Goal: Communication & Community: Answer question/provide support

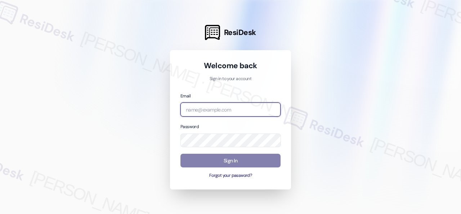
click at [201, 108] on input "email" at bounding box center [230, 109] width 100 height 14
paste input "[EMAIL_ADDRESS][PERSON_NAME][PERSON_NAME][PERSON_NAME][DOMAIN_NAME]"
type input "[EMAIL_ADDRESS][PERSON_NAME][PERSON_NAME][PERSON_NAME][DOMAIN_NAME]"
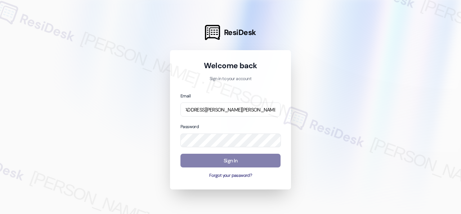
scroll to position [0, 0]
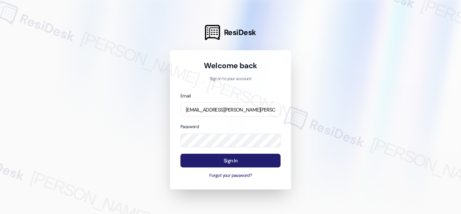
click at [211, 160] on button "Sign In" at bounding box center [230, 160] width 100 height 14
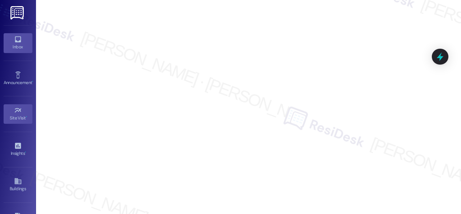
click at [15, 36] on icon at bounding box center [18, 39] width 6 height 6
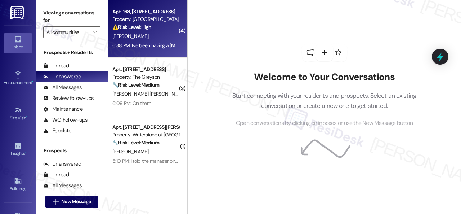
click at [155, 35] on div "[PERSON_NAME]" at bounding box center [146, 36] width 68 height 9
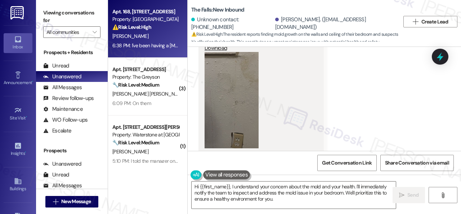
scroll to position [4365, 0]
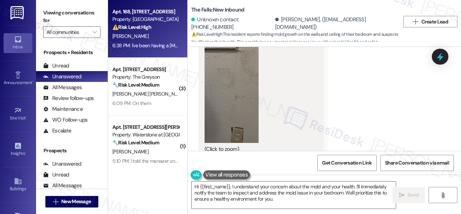
click at [241, 85] on button "Zoom image" at bounding box center [232, 94] width 54 height 96
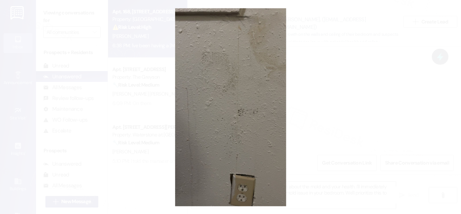
click at [262, 91] on button "Unzoom image" at bounding box center [230, 107] width 461 height 214
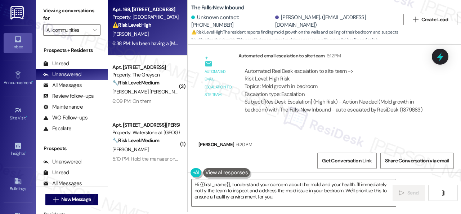
scroll to position [4113, 0]
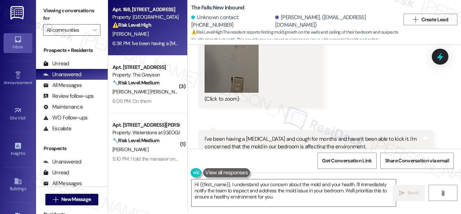
scroll to position [4437, 0]
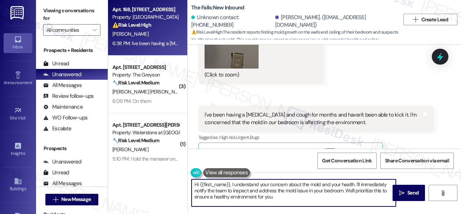
drag, startPoint x: 200, startPoint y: 183, endPoint x: 291, endPoint y: 200, distance: 92.0
click at [292, 204] on textarea "Hi {{first_name}}, I understand your concern about the mold and your health. I'…" at bounding box center [294, 192] width 204 height 27
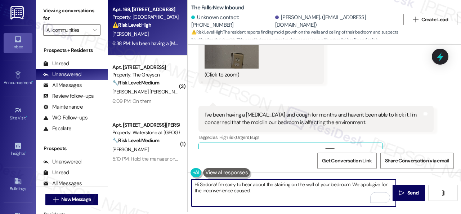
paste textarea "Is there already a work order for the issue? If so, may I have the work order n…"
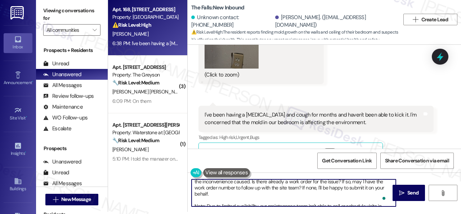
scroll to position [1, 0]
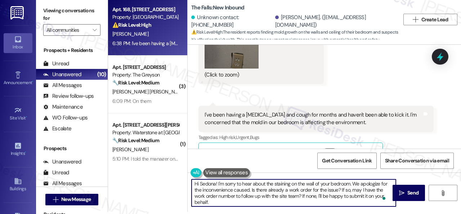
click at [242, 201] on textarea "Hi Sedona! I'm sorry to hear about the staining on the wall of your bedroom. We…" at bounding box center [294, 192] width 204 height 27
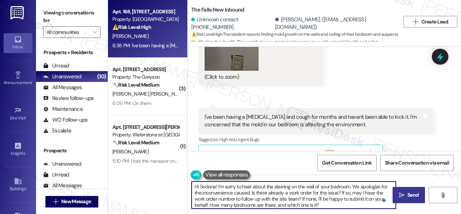
type textarea "Hi Sedona! I'm sorry to hear about the staining on the wall of your bedroom. We…"
drag, startPoint x: 404, startPoint y: 194, endPoint x: 407, endPoint y: 191, distance: 4.2
click at [406, 194] on span "Send" at bounding box center [413, 195] width 14 height 8
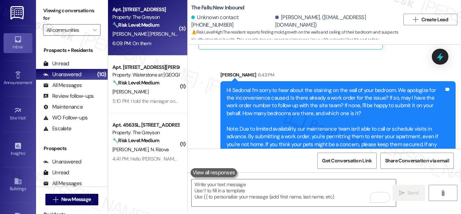
click at [188, 35] on span "[PERSON_NAME]" at bounding box center [206, 34] width 36 height 6
type textarea "Fetching suggested responses. Please feel free to read through the conversation…"
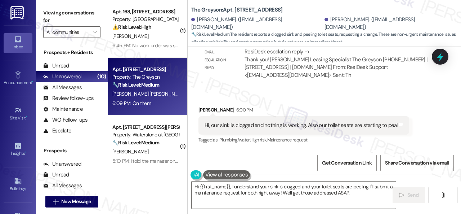
scroll to position [3904, 0]
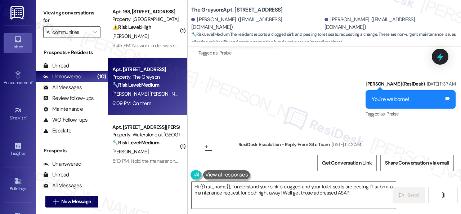
click at [276, 57] on div "Tagged as: Praise Click to highlight conversations about Praise" at bounding box center [236, 53] width 77 height 10
click at [273, 118] on div "Sent via SMS Sarah (ResiDesk) Jul 03, 2025 at 11:37 AM You're welcome! Tags and…" at bounding box center [324, 94] width 273 height 61
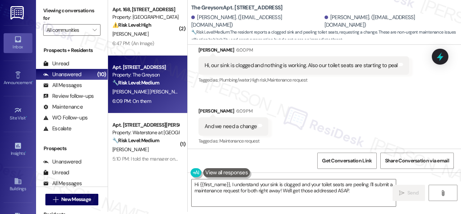
scroll to position [4048, 0]
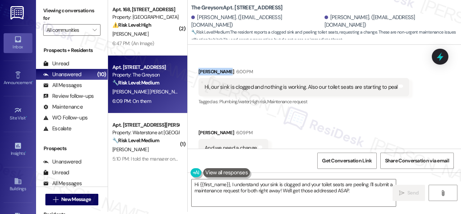
drag, startPoint x: 198, startPoint y: 79, endPoint x: 224, endPoint y: 80, distance: 26.0
click at [224, 78] on div "Mariangelica Cannizzo Lopez 6:00 PM" at bounding box center [303, 73] width 211 height 10
copy div "Mariangelica"
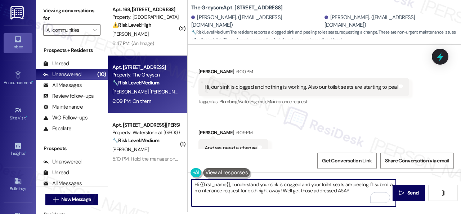
drag, startPoint x: 199, startPoint y: 184, endPoint x: 230, endPoint y: 183, distance: 31.0
click at [230, 183] on textarea "Hi {{first_name}}, I understand your sink is clogged and your toilet seats are …" at bounding box center [294, 192] width 204 height 27
paste textarea "Mariangelica"
click at [340, 186] on textarea "Hi Mariangelica, I understand your sink is clogged and your toilet seat are pee…" at bounding box center [294, 192] width 204 height 27
click at [345, 187] on textarea "Hi Mariangelica, I understand your sink is clogged and your toilet seat are pee…" at bounding box center [294, 192] width 204 height 27
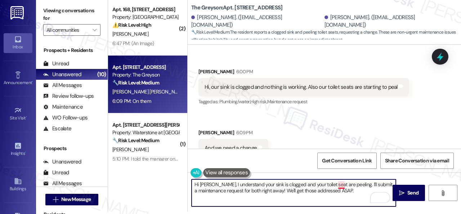
click at [340, 183] on textarea "Hi Mariangelica, I understand your sink is clogged and your toilet seat are pee…" at bounding box center [294, 192] width 204 height 27
click at [336, 182] on textarea "Hi Mariangelica, I understand your sink is clogged and your toilet seat are pee…" at bounding box center [294, 192] width 204 height 27
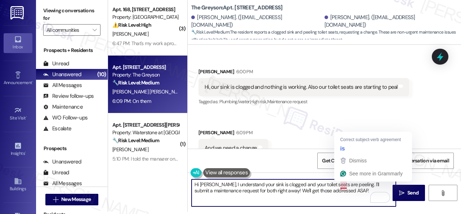
click at [343, 184] on textarea "Hi Mariangelica, I understand your sink is clogged and your toilet seats are pe…" at bounding box center [294, 192] width 204 height 27
click at [359, 186] on textarea "Hi Mariangelica, I understand your sink is clogged and your toilet seats are pe…" at bounding box center [294, 192] width 204 height 27
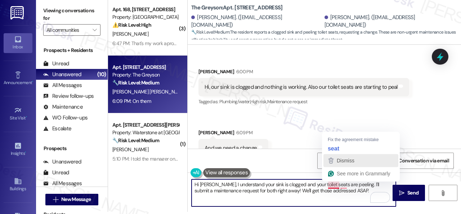
click at [342, 164] on div "Dismiss" at bounding box center [344, 160] width 19 height 11
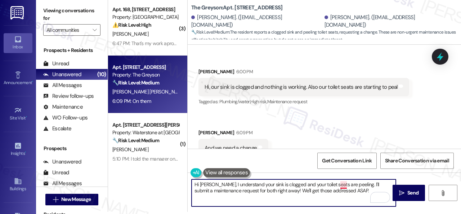
click at [344, 186] on textarea "Hi Mariangelica, I understand your sink is clogged and your toilet seats are pe…" at bounding box center [294, 192] width 204 height 27
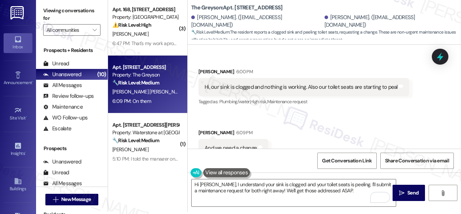
click at [348, 127] on div "Received via SMS [PERSON_NAME] 6:00 PM Hi, our sink is clogged and nothing is w…" at bounding box center [324, 132] width 273 height 162
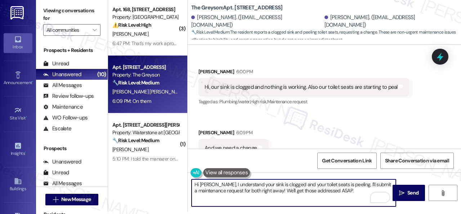
click at [356, 193] on textarea "Hi Mariangelica, I understand your sink is clogged and your toilet seats is pee…" at bounding box center [294, 192] width 204 height 27
drag, startPoint x: 362, startPoint y: 184, endPoint x: 362, endPoint y: 192, distance: 8.3
click at [362, 192] on textarea "Hi Mariangelica, I understand your sink is clogged and your toilet seats is pee…" at bounding box center [294, 192] width 204 height 27
paste textarea "Are there already work orders for the issues? If so, may I have the work order …"
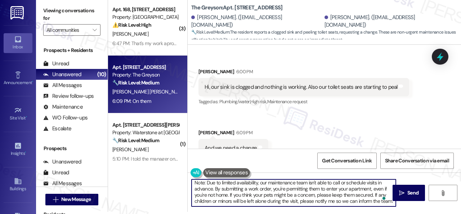
scroll to position [42, 0]
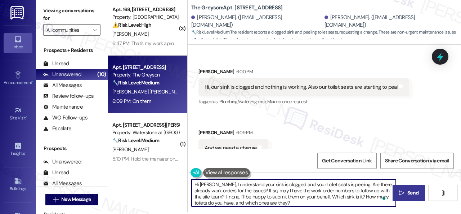
type textarea "Hi Mariangelica, I understand your sink is clogged and your toilet seats is pee…"
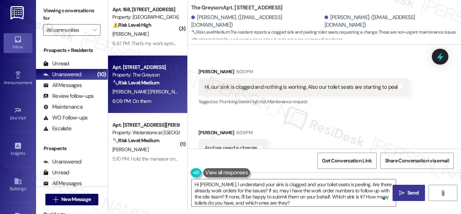
click at [399, 196] on span " Send" at bounding box center [409, 193] width 23 height 8
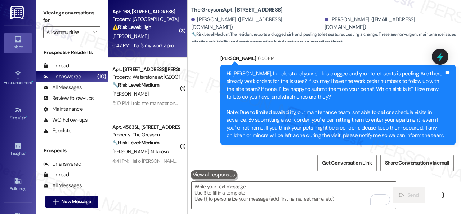
click at [158, 38] on div "S. Hayes" at bounding box center [146, 36] width 68 height 9
type textarea "Fetching suggested responses. Please feel free to read through the conversation…"
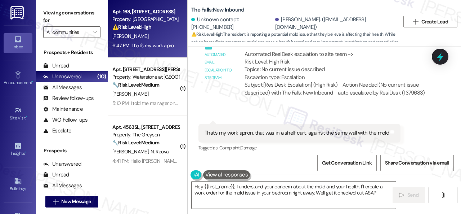
type textarea "Hey {{first_name}}, I understand your concern about the mold and your health. I…"
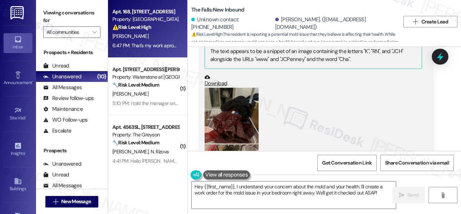
click at [242, 112] on button "Zoom image" at bounding box center [232, 124] width 54 height 72
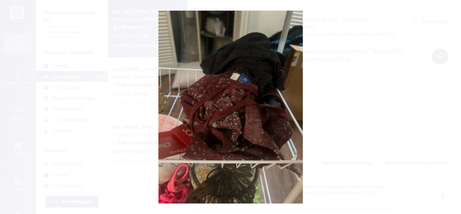
click at [269, 118] on button "Unzoom image" at bounding box center [230, 107] width 461 height 214
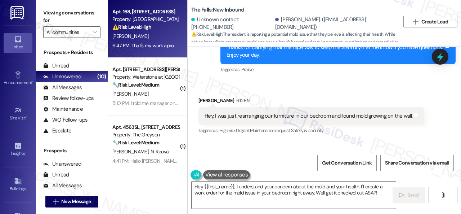
click at [215, 112] on div "Hey, I was just rearranging our furniture in our bedroom and found mold growing…" at bounding box center [309, 116] width 208 height 8
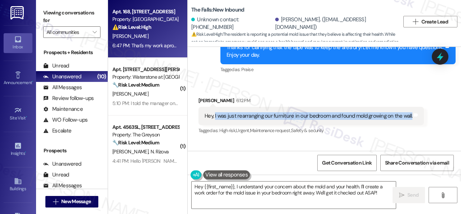
drag, startPoint x: 214, startPoint y: 97, endPoint x: 408, endPoint y: 98, distance: 193.4
click at [408, 112] on div "Hey, I was just rearranging our furniture in our bedroom and found mold growing…" at bounding box center [309, 116] width 208 height 8
copy div "I was just rearranging our furniture in our bedroom and found mold growing on t…"
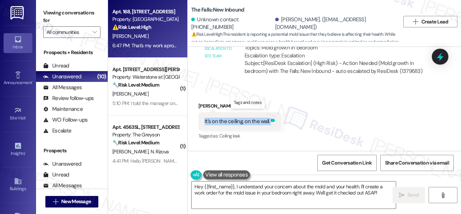
drag, startPoint x: 203, startPoint y: 102, endPoint x: 269, endPoint y: 105, distance: 66.0
click at [269, 112] on div "It's on the ceiling, on the wall. Tags and notes" at bounding box center [239, 121] width 82 height 18
copy div "It's on the ceiling, on the wall. Tags and notes"
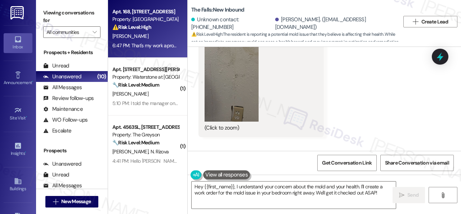
scroll to position [4459, 0]
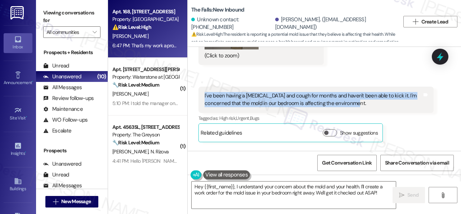
drag, startPoint x: 203, startPoint y: 76, endPoint x: 366, endPoint y: 85, distance: 162.7
click at [366, 92] on div "I've been having a stuffy nose and cough for months and haven't been able to ki…" at bounding box center [313, 99] width 219 height 15
copy div "I've been having a stuffy nose and cough for months and haven't been able to ki…"
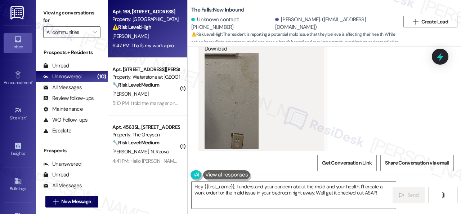
scroll to position [4356, 0]
click at [226, 85] on button "Zoom image" at bounding box center [232, 103] width 54 height 96
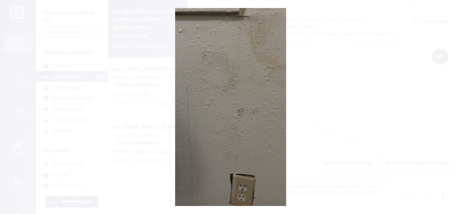
click at [251, 102] on button "Unzoom image" at bounding box center [230, 107] width 461 height 214
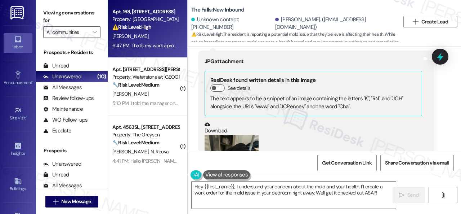
scroll to position [4933, 0]
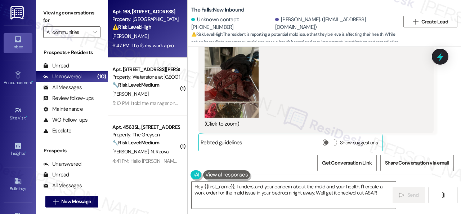
click at [228, 76] on button "Zoom image" at bounding box center [232, 82] width 54 height 72
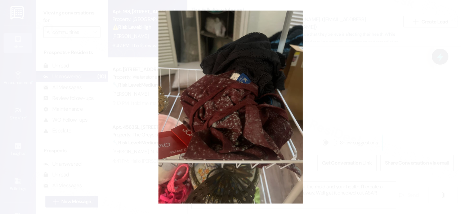
click at [272, 121] on button "Unzoom image" at bounding box center [230, 107] width 461 height 214
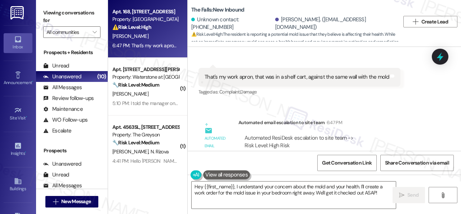
scroll to position [5149, 0]
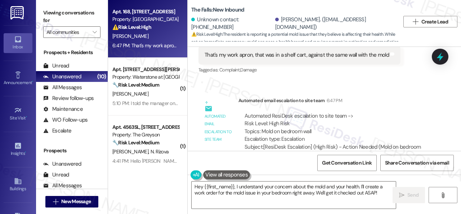
click at [400, 107] on div "Automated ResiDesk escalation to site team -> Risk Level: High Risk Topics: Mol…" at bounding box center [335, 135] width 195 height 57
click at [367, 97] on div "Automated email escalation to site team 6:47 PM" at bounding box center [335, 102] width 195 height 10
click at [381, 112] on div "Automated ResiDesk escalation to site team -> Risk Level: High Risk Topics: Mol…" at bounding box center [336, 127] width 183 height 31
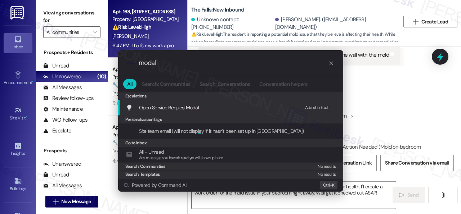
click at [309, 108] on div "Add shortcut" at bounding box center [317, 108] width 24 height 8
drag, startPoint x: 166, startPoint y: 65, endPoint x: 124, endPoint y: 63, distance: 42.5
click at [124, 63] on div ".cls-1{fill:#0a055f;}.cls-2{fill:#0cc4c4;} resideskLogoBlueOrange modal" at bounding box center [230, 63] width 225 height 26
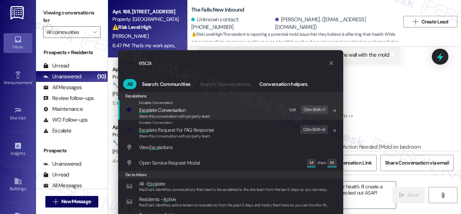
click at [292, 108] on div "Edit" at bounding box center [292, 110] width 7 height 8
drag, startPoint x: 149, startPoint y: 62, endPoint x: 107, endPoint y: 63, distance: 41.4
click at [111, 60] on div ".cls-1{fill:#0a055f;}.cls-2{fill:#0cc4c4;} resideskLogoBlueOrange esca All Sear…" at bounding box center [230, 141] width 243 height 196
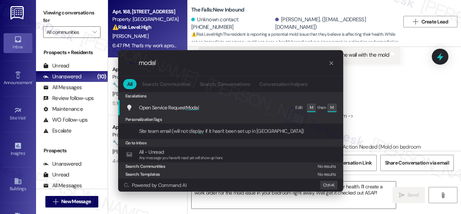
click at [147, 106] on span "Open Service Request Modal" at bounding box center [169, 107] width 60 height 6
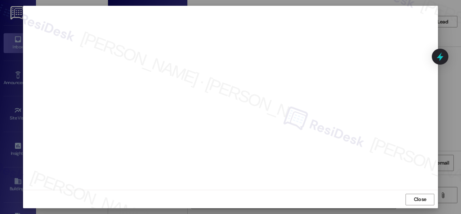
scroll to position [9, 0]
click at [412, 197] on span "Close" at bounding box center [419, 199] width 15 height 8
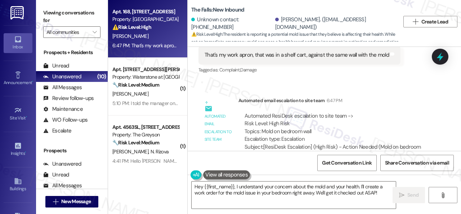
click at [374, 107] on div "Automated ResiDesk escalation to site team -> Risk Level: High Risk Topics: Mol…" at bounding box center [335, 135] width 195 height 57
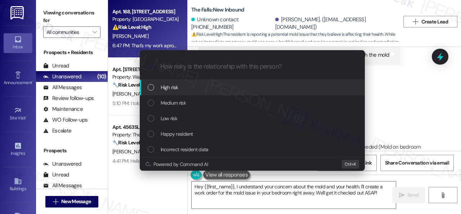
click at [167, 91] on span "High risk" at bounding box center [170, 87] width 18 height 8
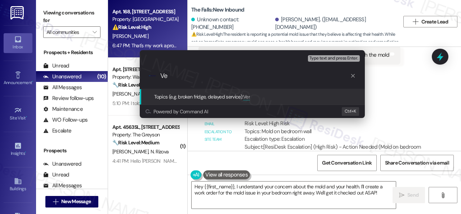
type input "V"
paste input "New work order/s submitted - Mold issue"
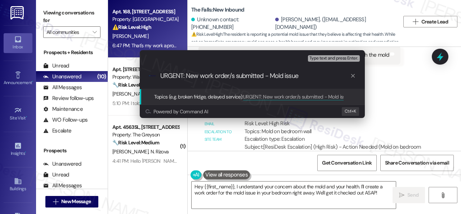
drag, startPoint x: 182, startPoint y: 75, endPoint x: 185, endPoint y: 74, distance: 3.9
click at [183, 74] on input "URGENT: New work order/s submitted - Mold issue" at bounding box center [255, 76] width 190 height 8
click at [185, 74] on input "URGENT: New work order/s submitted - Mold issue" at bounding box center [255, 76] width 190 height 8
click at [184, 76] on input "URGENT: New work order/s submitted - Mold issue" at bounding box center [255, 76] width 190 height 8
type input "URGENT/Safety Hazard: New work order/s submitted - Mold issue"
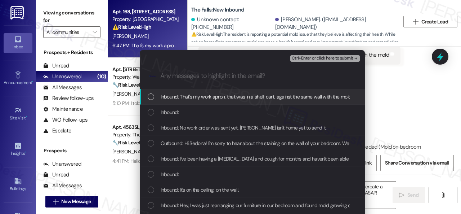
click at [172, 96] on span "Inbound: That's my work apron, that was in a shelf cart, against the same wall …" at bounding box center [256, 97] width 191 height 8
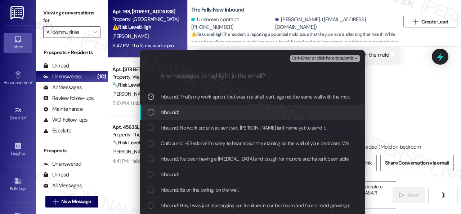
click at [161, 116] on span "Inbound:" at bounding box center [170, 112] width 18 height 8
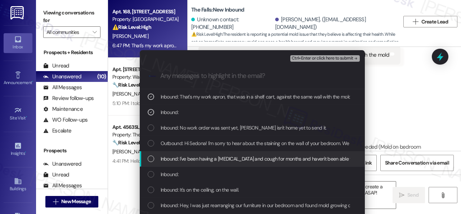
click at [176, 157] on span "Inbound: I've been having a stuffy nose and cough for months and haven't been a…" at bounding box center [341, 158] width 360 height 8
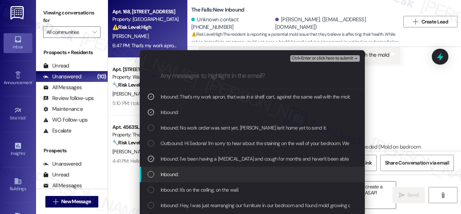
click at [167, 174] on span "Inbound:" at bounding box center [170, 174] width 18 height 8
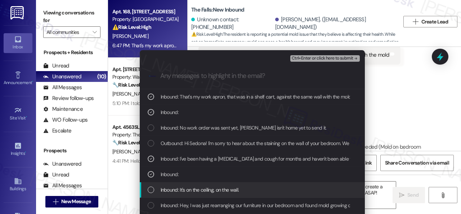
click at [180, 191] on span "Inbound: It's on the ceiling, on the wall." at bounding box center [200, 189] width 79 height 8
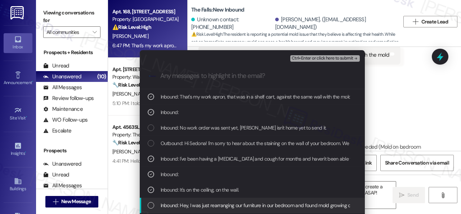
drag, startPoint x: 189, startPoint y: 205, endPoint x: 199, endPoint y: 184, distance: 23.2
click at [190, 205] on span "Inbound: Hey, I was just rearranging our furniture in our bedroom and found mol…" at bounding box center [266, 205] width 211 height 8
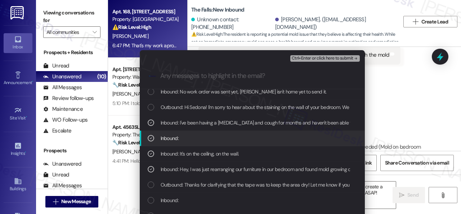
scroll to position [72, 0]
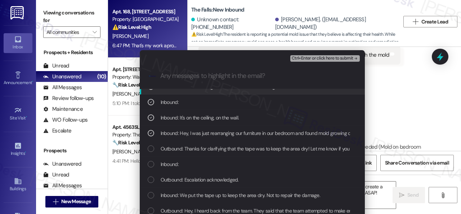
click at [311, 58] on span "Ctrl+Enter or click here to submit" at bounding box center [323, 58] width 62 height 5
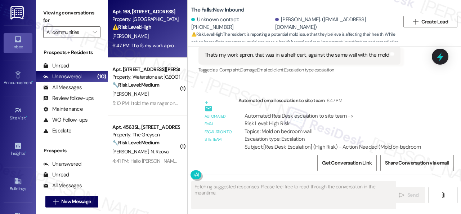
scroll to position [5059, 0]
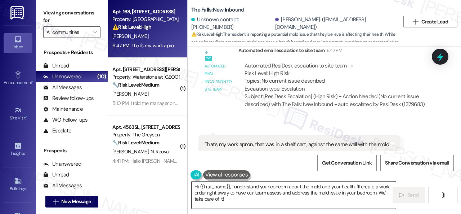
click at [304, 192] on textarea "Hi {{first_name}}, I understand your concern about the mold and your health. I'…" at bounding box center [294, 194] width 204 height 27
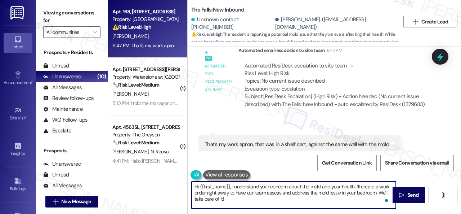
paste textarea "I've submitted a work order on your behalf and notified the site team. Please l…"
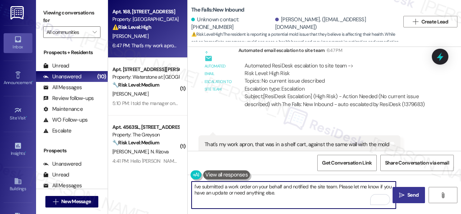
type textarea "I've submitted a work order on your behalf and notified the site team. Please l…"
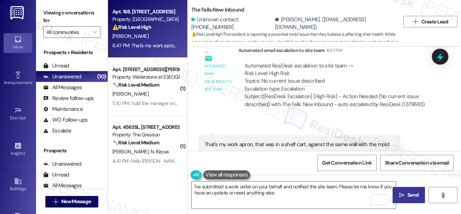
click at [409, 196] on span "Send" at bounding box center [412, 195] width 11 height 8
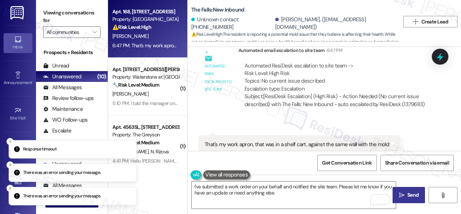
click at [399, 195] on icon "" at bounding box center [401, 195] width 5 height 6
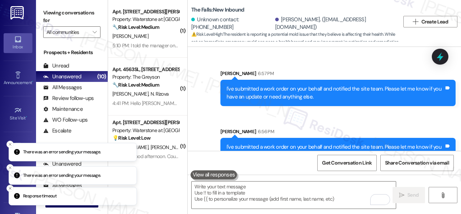
scroll to position [2, 0]
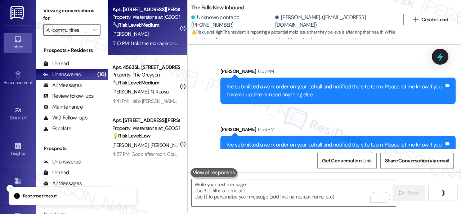
click at [163, 39] on div "5:10 PM: I told the manager onsite about this Issue a month ago she referred me…" at bounding box center [146, 43] width 68 height 9
type textarea "Fetching suggested responses. Please feel free to read through the conversation…"
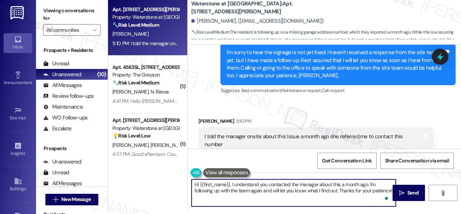
drag, startPoint x: 194, startPoint y: 188, endPoint x: 461, endPoint y: 228, distance: 269.8
click at [461, 213] on html "Inbox Go to Inbox Announcement • Send A Text Announcement Site Visit • Go to Si…" at bounding box center [230, 107] width 461 height 214
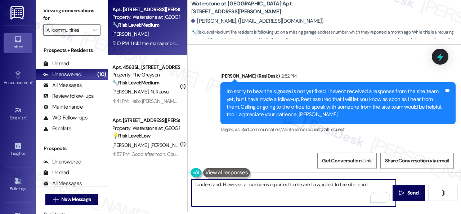
scroll to position [1746, 0]
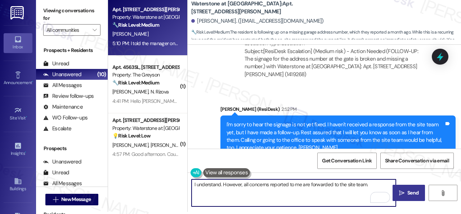
type textarea "I understand. However, all concerns reported to me are forwarded to the site te…"
click at [406, 193] on span "Send" at bounding box center [413, 193] width 14 height 8
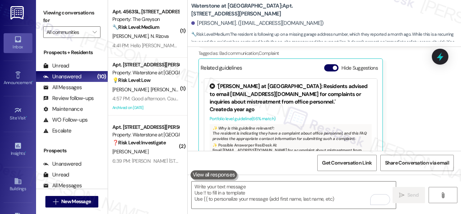
scroll to position [1976, 0]
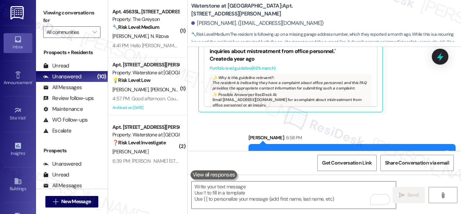
click at [168, 39] on div "[PERSON_NAME] [PERSON_NAME]" at bounding box center [146, 36] width 68 height 9
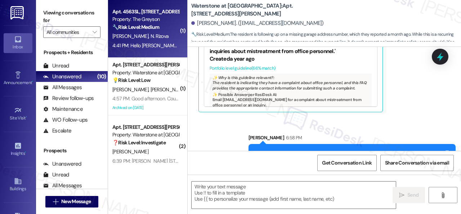
type textarea "Fetching suggested responses. Please feel free to read through the conversation…"
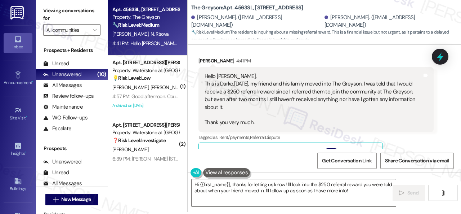
scroll to position [3184, 0]
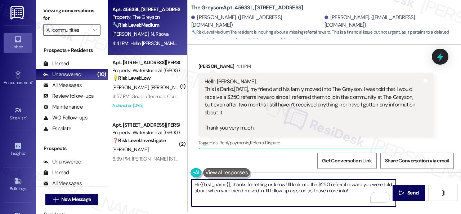
drag, startPoint x: 200, startPoint y: 184, endPoint x: 263, endPoint y: 193, distance: 63.1
click at [229, 185] on textarea "Hi {{first_name}}, thanks for letting us know! I'll look into the $250 referral…" at bounding box center [294, 192] width 204 height 27
click at [344, 188] on textarea "Hi [PERSON_NAME], thanks for letting us know! I'll look into the $250 referral …" at bounding box center [294, 192] width 204 height 27
type textarea "Hi [PERSON_NAME], thanks for letting us know! I'll look into the $250 referral …"
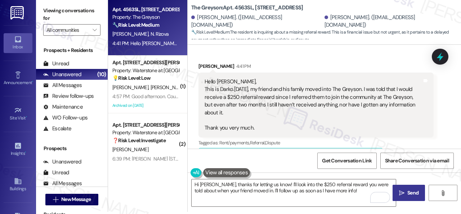
click at [407, 190] on span "Send" at bounding box center [412, 193] width 11 height 8
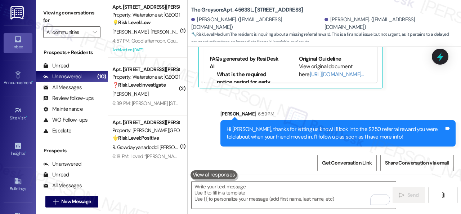
scroll to position [2, 0]
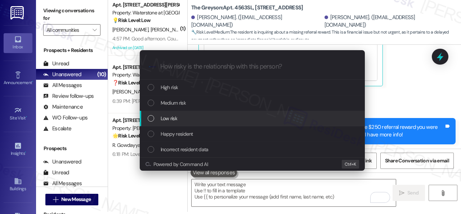
click at [173, 120] on span "Low risk" at bounding box center [169, 118] width 17 height 8
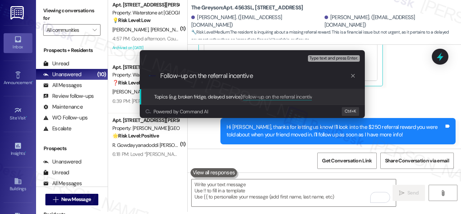
type input "Follow-up on the referral incentive."
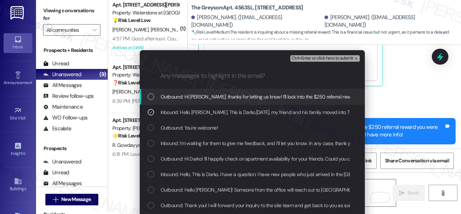
click at [308, 58] on span "Ctrl+Enter or click here to submit" at bounding box center [323, 58] width 62 height 5
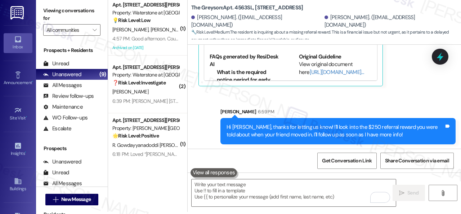
scroll to position [0, 0]
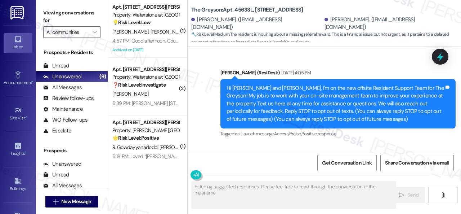
type textarea "Fetching suggested responses. Please feel free to read through the conversation…"
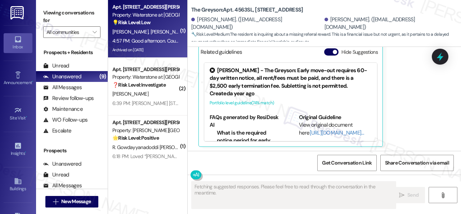
click at [166, 25] on div "💡 Risk Level: Low The message is a request to verify a resident's information f…" at bounding box center [145, 23] width 67 height 8
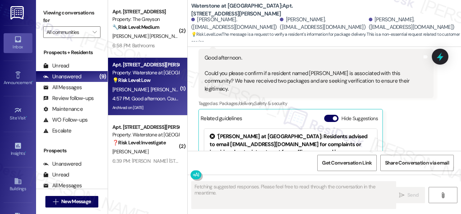
scroll to position [9831, 0]
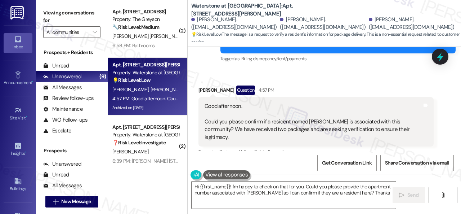
type textarea "Hi {{first_name}}! I'm happy to check on that for you. Could you please provide…"
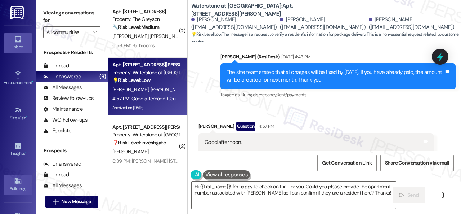
click at [21, 185] on div "Buildings" at bounding box center [18, 188] width 36 height 7
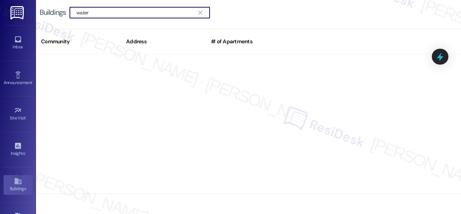
type input "water"
click at [206, 15] on button "" at bounding box center [200, 12] width 12 height 11
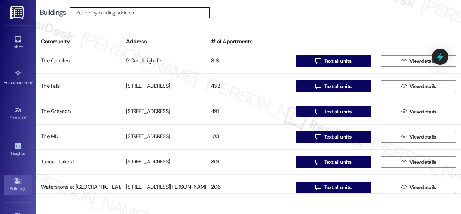
scroll to position [516, 0]
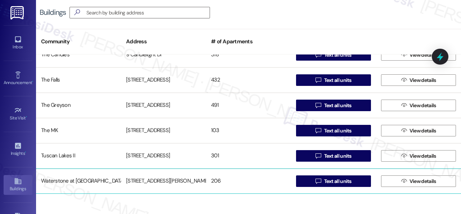
click at [65, 179] on div "Waterstone at [GEOGRAPHIC_DATA]" at bounding box center [78, 181] width 85 height 14
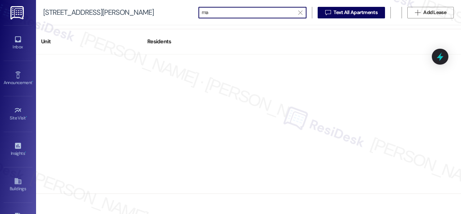
type input "m"
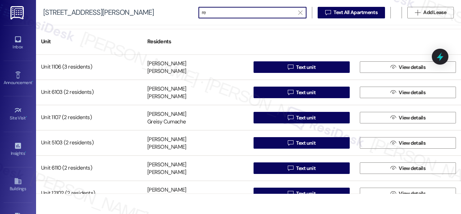
type input "r"
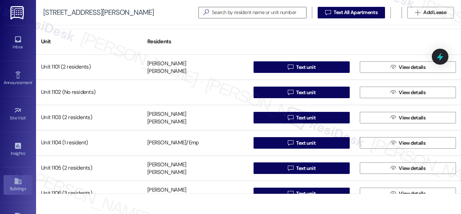
click at [17, 180] on icon at bounding box center [17, 181] width 6 height 6
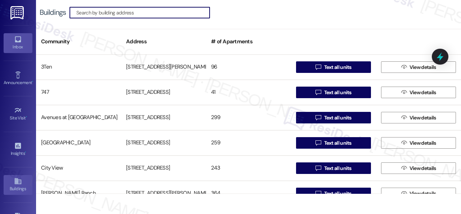
click at [12, 41] on link "Inbox" at bounding box center [18, 42] width 29 height 19
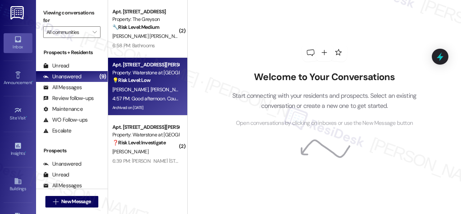
click at [157, 91] on span "[PERSON_NAME]" at bounding box center [170, 89] width 38 height 6
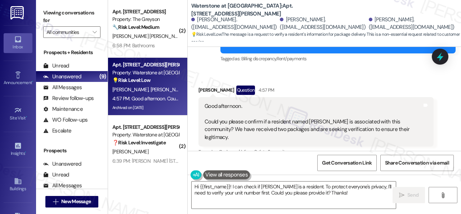
scroll to position [9795, 0]
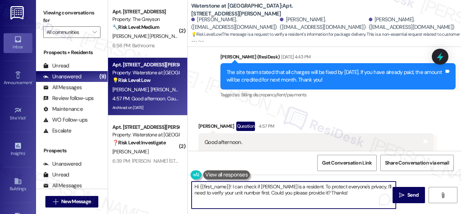
drag, startPoint x: 200, startPoint y: 188, endPoint x: 229, endPoint y: 184, distance: 29.3
click at [229, 184] on textarea "Hi {{first_name}}! I can check if Mahnoor Rehan is a resident. To protect every…" at bounding box center [294, 194] width 204 height 27
type textarea "Hi [PERSON_NAME]! I can check if [PERSON_NAME] is a resident. To protect everyo…"
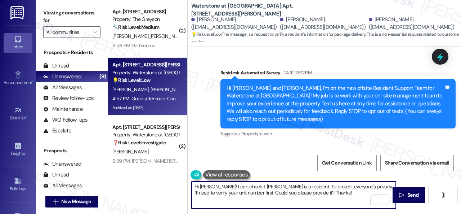
scroll to position [9795, 0]
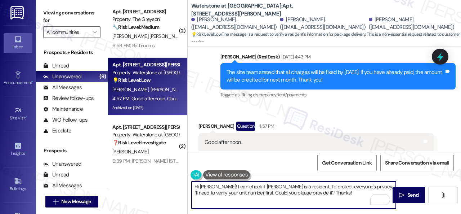
drag, startPoint x: 223, startPoint y: 188, endPoint x: 344, endPoint y: 197, distance: 122.1
click at [344, 197] on textarea "Hi [PERSON_NAME]! I can check if [PERSON_NAME] is a resident. To protect everyo…" at bounding box center [294, 194] width 204 height 27
drag, startPoint x: 302, startPoint y: 185, endPoint x: 306, endPoint y: 185, distance: 4.3
click at [306, 185] on textarea "Hi [PERSON_NAME]! I understand you received two packages. Are they under the na…" at bounding box center [294, 194] width 204 height 27
click at [255, 192] on textarea "Hi [PERSON_NAME]! I understand you received two packages. Can you confirm if th…" at bounding box center [294, 194] width 204 height 27
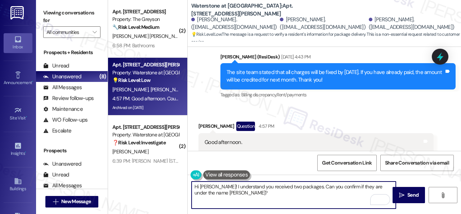
click at [241, 189] on textarea "Hi [PERSON_NAME]! I understand you received two packages. Can you confirm if th…" at bounding box center [294, 194] width 204 height 27
click at [240, 192] on textarea "Hi [PERSON_NAME]! I understand you received two packages. Can you confirm if th…" at bounding box center [294, 194] width 204 height 27
click at [248, 194] on textarea "Hi [PERSON_NAME]! I understand you received two packages. Can you confirm if th…" at bounding box center [294, 194] width 204 height 27
click at [357, 191] on textarea "Hi [PERSON_NAME]! I understand you received two packages. Can you confirm if th…" at bounding box center [294, 194] width 204 height 27
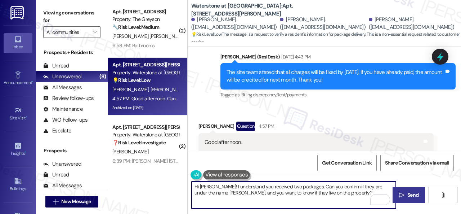
type textarea "Hi [PERSON_NAME]! I understand you received two packages. Can you confirm if th…"
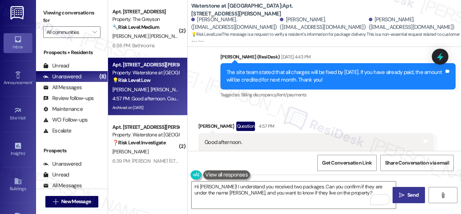
click at [401, 192] on icon "" at bounding box center [401, 195] width 5 height 6
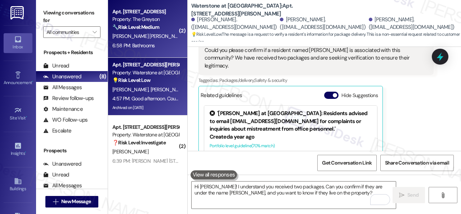
click at [173, 32] on div "[PERSON_NAME] [PERSON_NAME] [PERSON_NAME]" at bounding box center [146, 36] width 68 height 9
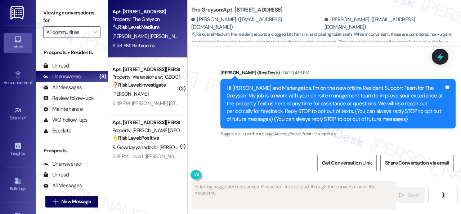
scroll to position [4454, 0]
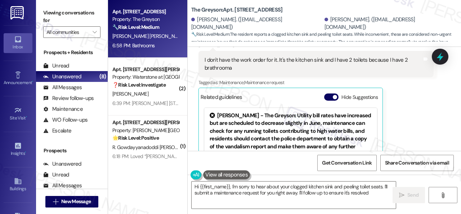
type textarea "Hi {{first_name}}, I'm sorry to hear about your clogged kitchen sink and peelin…"
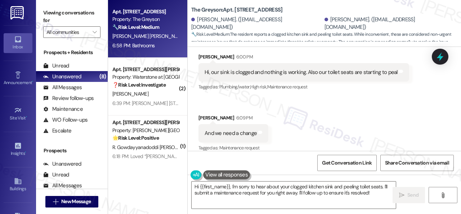
scroll to position [4058, 0]
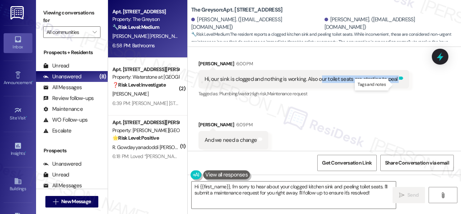
drag, startPoint x: 318, startPoint y: 86, endPoint x: 393, endPoint y: 84, distance: 74.2
click at [393, 84] on body "Inbox Go to Inbox Announcement • Send A Text Announcement Site Visit • Go to Si…" at bounding box center [230, 107] width 461 height 214
copy div "ur toilet seats are starting to peal Tags and notes"
click at [373, 125] on div "Received via SMS [PERSON_NAME] 6:00 PM Hi, our sink is clogged and nothing is w…" at bounding box center [324, 125] width 273 height 162
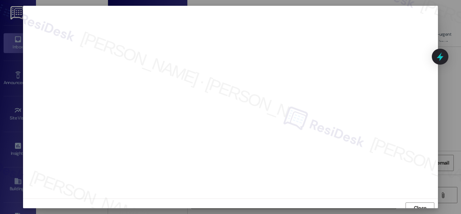
scroll to position [5, 0]
click at [416, 202] on span "Close" at bounding box center [420, 202] width 13 height 8
click at [423, 200] on span "Close" at bounding box center [420, 202] width 13 height 8
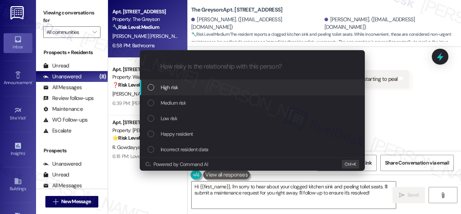
click at [165, 86] on span "High risk" at bounding box center [170, 87] width 18 height 8
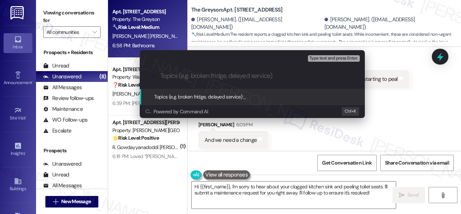
paste input "Work Orders filed by ResiDesk 297149 & 297150"
type input "Work Orders filed by ResiDesk 297149 & 297150"
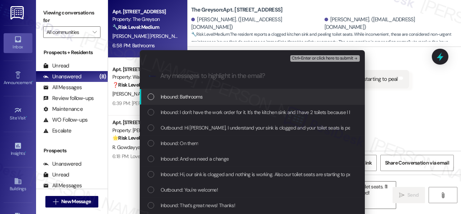
click at [181, 100] on span "Inbound: Bathrooms" at bounding box center [182, 97] width 42 height 8
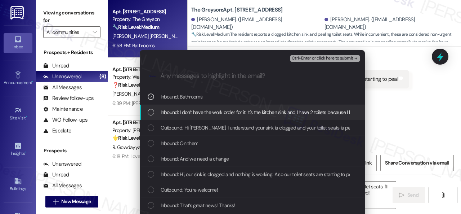
click at [183, 111] on span "Inbound: I don't have the work order for it. It's the kitchen sink and I have 2…" at bounding box center [275, 112] width 229 height 8
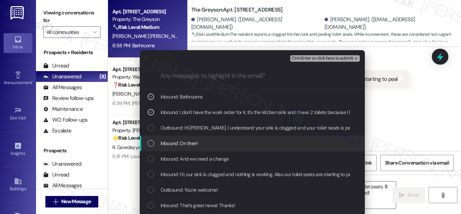
drag, startPoint x: 177, startPoint y: 142, endPoint x: 177, endPoint y: 145, distance: 4.0
click at [177, 143] on span "Inbound: On them" at bounding box center [180, 143] width 38 height 8
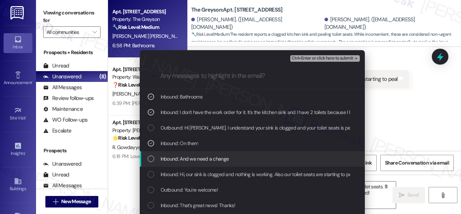
click at [179, 159] on span "Inbound: And we need a change" at bounding box center [195, 158] width 68 height 8
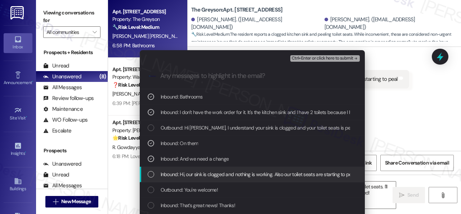
click at [183, 174] on span "Inbound: Hi, our sink is clogged and nothing is working. Also our toilet seats …" at bounding box center [258, 174] width 195 height 8
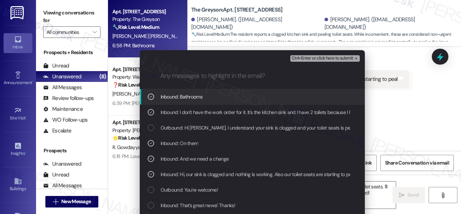
click at [300, 58] on span "Ctrl+Enter or click here to submit" at bounding box center [323, 58] width 62 height 5
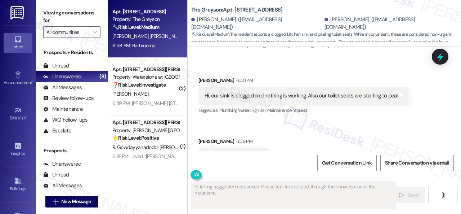
scroll to position [4465, 0]
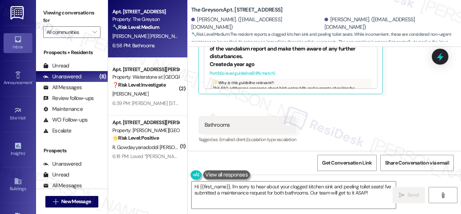
click at [401, 117] on div "Received via SMS [PERSON_NAME] 6:58 PM I don't have the work order for it. It's…" at bounding box center [324, 38] width 273 height 223
click at [237, 197] on textarea "Hi {{first_name}}, I'm sorry to hear about your clogged kitchen sink and peelin…" at bounding box center [294, 194] width 204 height 27
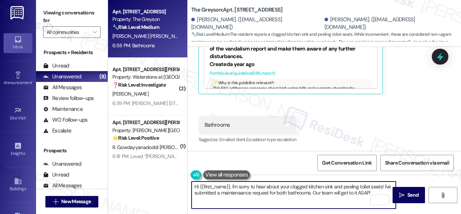
paste textarea "Thank you. I've submitted work orders on your behalf and notified the site team…"
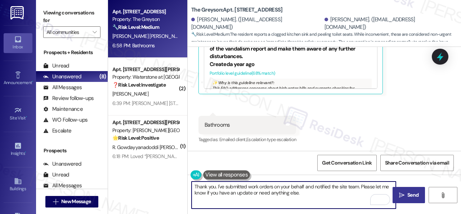
type textarea "Thank you. I've submitted work orders on your behalf and notified the site team…"
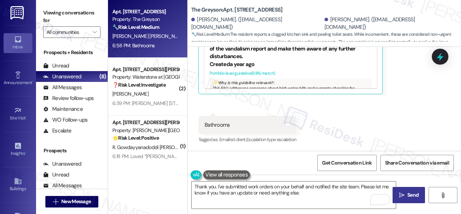
click at [407, 191] on span "Send" at bounding box center [412, 195] width 11 height 8
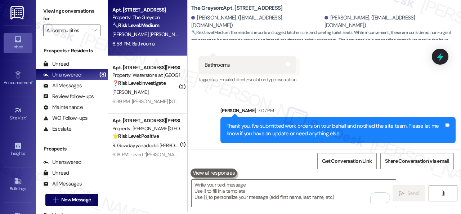
scroll to position [2, 0]
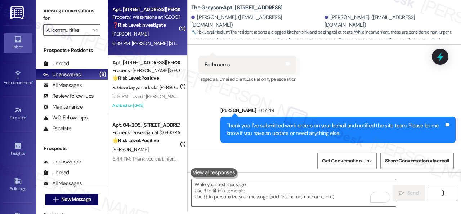
click at [156, 38] on div "[PERSON_NAME]" at bounding box center [146, 34] width 68 height 9
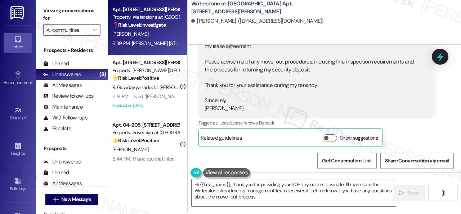
scroll to position [3020, 0]
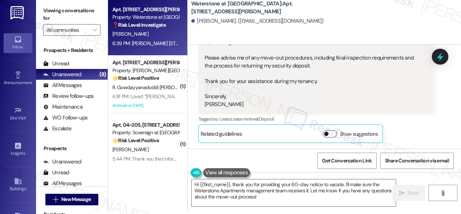
click at [335, 134] on button "Show suggestions" at bounding box center [330, 133] width 14 height 7
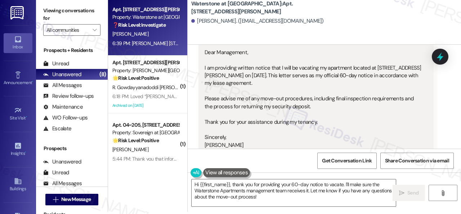
scroll to position [2984, 0]
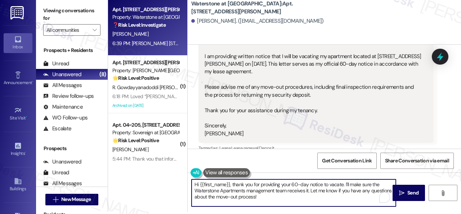
drag, startPoint x: 344, startPoint y: 185, endPoint x: 353, endPoint y: 209, distance: 25.0
click at [353, 207] on div "Hi {{first_name}}, thank you for providing your 60-day notice to vacate. I'll m…" at bounding box center [324, 199] width 273 height 54
type textarea "Hi {{first_name}}, thank you for providing your 60-day notice to vacate. Please…"
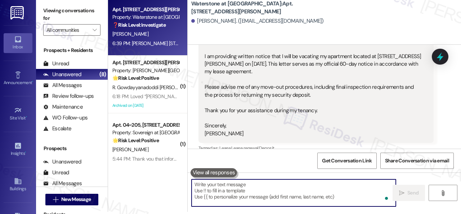
scroll to position [3105, 0]
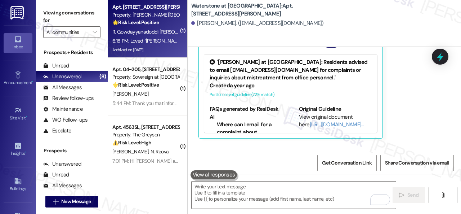
click at [173, 22] on div "🌟 Risk Level: Positive The resident is expressing positive feedback regarding a…" at bounding box center [145, 23] width 67 height 8
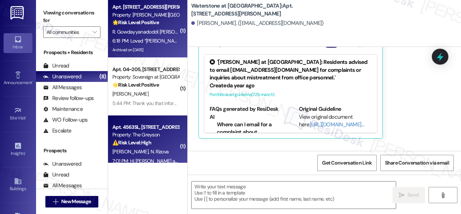
type textarea "Fetching suggested responses. Please feel free to read through the conversation…"
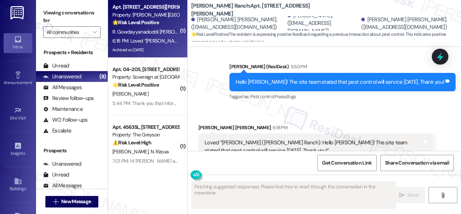
scroll to position [5628, 0]
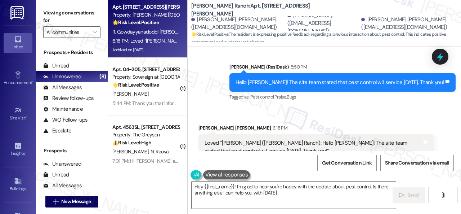
type textarea "Hey {{first_name}}! I'm glad to hear you're happy with the update about pest co…"
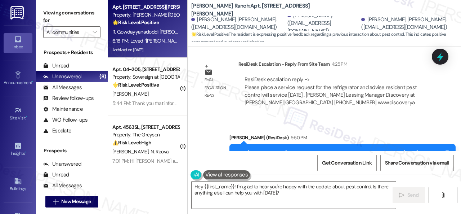
scroll to position [5556, 0]
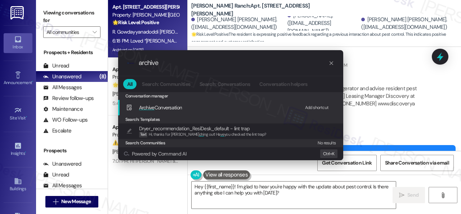
type input "archive"
click at [308, 107] on div "Add shortcut" at bounding box center [317, 108] width 24 height 8
click at [157, 110] on span "Archive Conversation" at bounding box center [160, 107] width 43 height 6
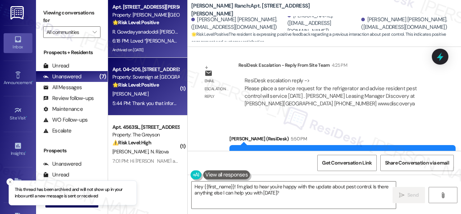
click at [160, 93] on div "[PERSON_NAME]" at bounding box center [146, 93] width 68 height 9
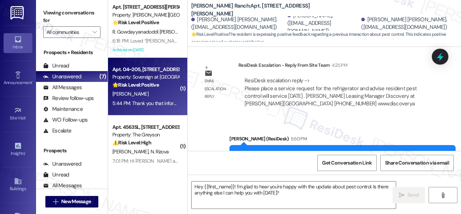
type textarea "Fetching suggested responses. Please feel free to read through the conversation…"
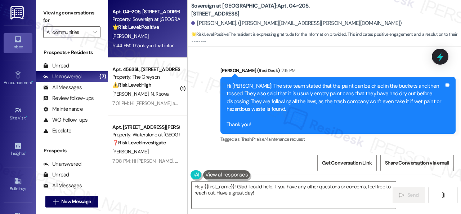
scroll to position [16645, 0]
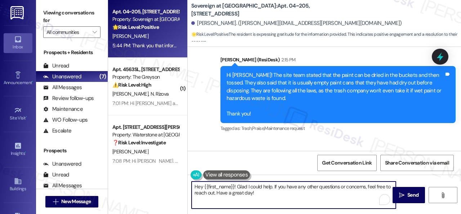
drag, startPoint x: 261, startPoint y: 194, endPoint x: 117, endPoint y: 166, distance: 146.0
click at [121, 168] on div "Apt. 04~205, [STREET_ADDRESS] Property: Sovereign at [GEOGRAPHIC_DATA] 🌟 Risk L…" at bounding box center [284, 107] width 353 height 214
type textarea "You're welcome."
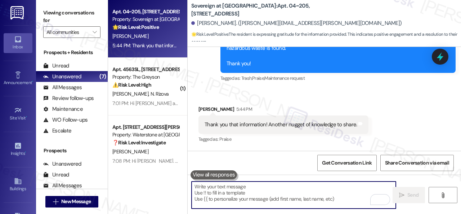
scroll to position [16645, 0]
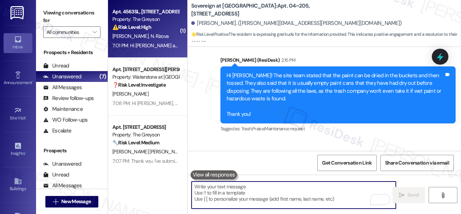
click at [156, 32] on div "[PERSON_NAME] [PERSON_NAME]" at bounding box center [146, 36] width 68 height 9
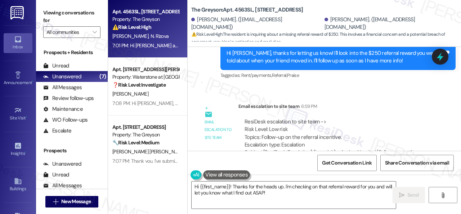
scroll to position [3339, 0]
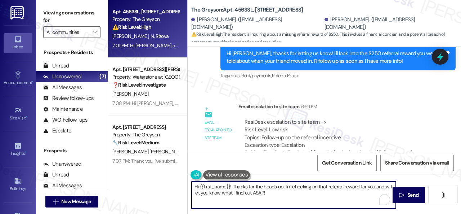
drag, startPoint x: 147, startPoint y: 167, endPoint x: 56, endPoint y: 144, distance: 94.5
click at [117, 159] on div "Apt. 4563SL, [STREET_ADDRESS] Property: The Greyson ⚠️ Risk Level: High The res…" at bounding box center [284, 107] width 353 height 214
type textarea "You're welcome."
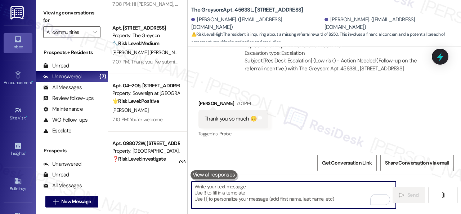
scroll to position [144, 0]
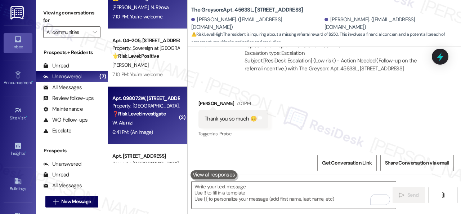
click at [160, 124] on div "W. Alainizi" at bounding box center [146, 122] width 68 height 9
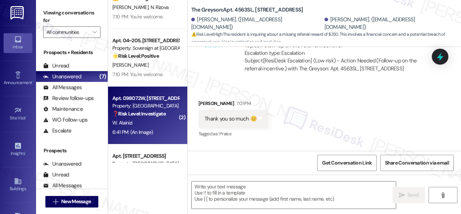
type textarea "Fetching suggested responses. Please feel free to read through the conversation…"
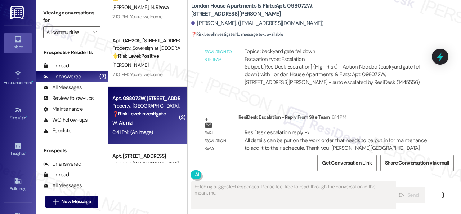
scroll to position [3086, 0]
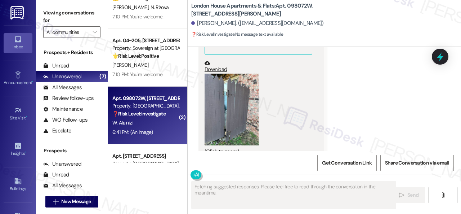
click at [222, 105] on button "Zoom image" at bounding box center [232, 109] width 54 height 72
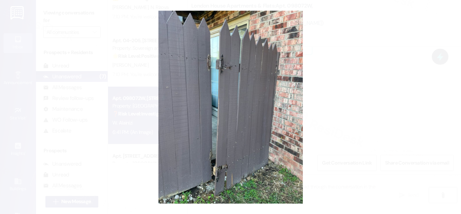
click at [253, 107] on button "Unzoom image" at bounding box center [230, 107] width 461 height 214
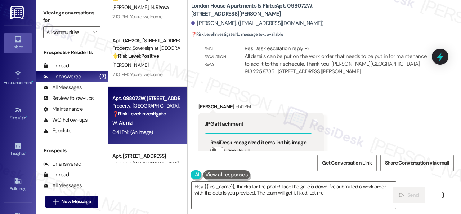
scroll to position [2942, 0]
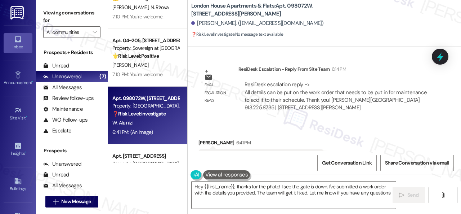
type textarea "Hey {{first_name}}, thanks for the photo! I see the gate is down. I've submitte…"
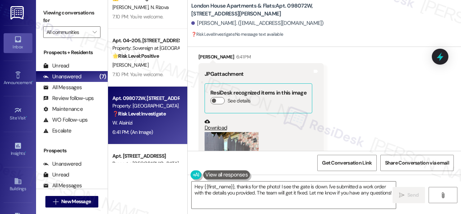
scroll to position [3086, 0]
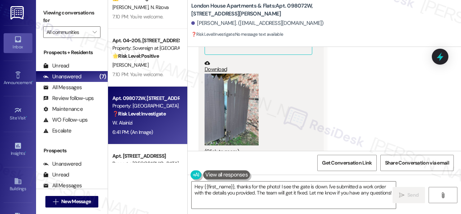
click at [225, 100] on button "Zoom image" at bounding box center [232, 109] width 54 height 72
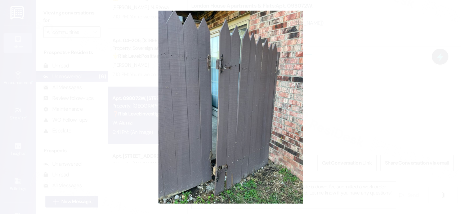
click at [349, 128] on button "Unzoom image" at bounding box center [230, 107] width 461 height 214
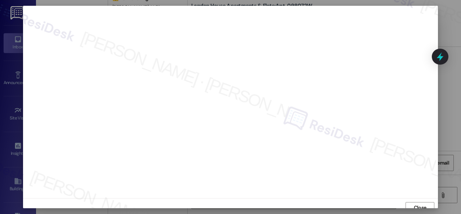
scroll to position [0, 0]
click at [414, 206] on span "Close" at bounding box center [420, 208] width 13 height 8
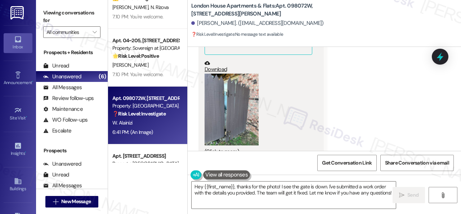
click at [290, 6] on b "London House Apartments & Flats: Apt. 098072W, [STREET_ADDRESS][PERSON_NAME]" at bounding box center [263, 9] width 144 height 15
copy b "098072W"
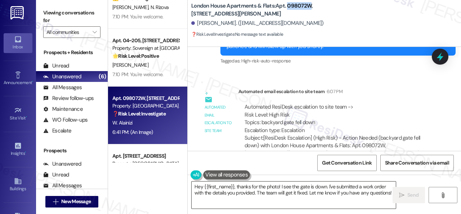
scroll to position [2834, 0]
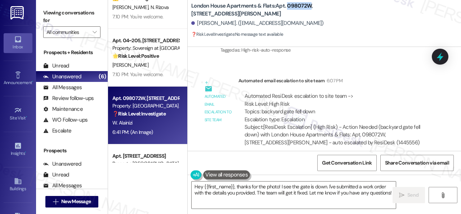
click at [405, 92] on div "Automated ResiDesk escalation to site team -> Risk Level: High Risk Topics: bac…" at bounding box center [336, 107] width 183 height 31
click at [313, 193] on textarea "Hey {{first_name}}, thanks for the photo! I see the gate is down. I've submitte…" at bounding box center [294, 194] width 204 height 27
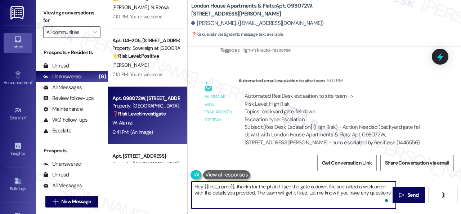
paste textarea "Thank you. I've submitted a work order on your behalf and notified the site tea…"
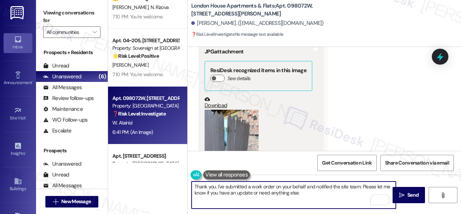
scroll to position [3086, 0]
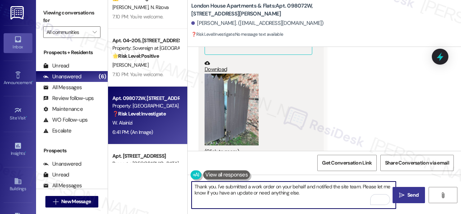
type textarea "Thank you. I've submitted a work order on your behalf and notified the site tea…"
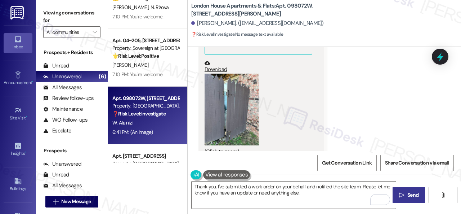
click at [403, 192] on span " Send" at bounding box center [409, 195] width 23 height 8
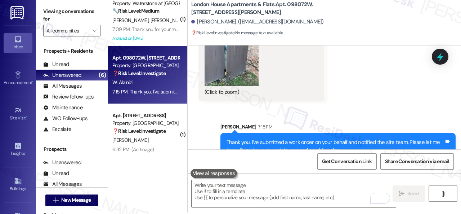
scroll to position [2, 0]
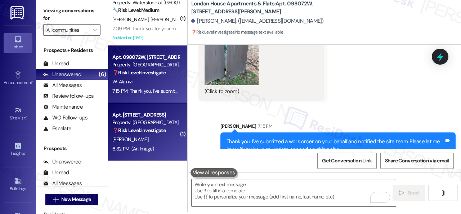
click at [138, 136] on div "[PERSON_NAME]" at bounding box center [146, 139] width 68 height 9
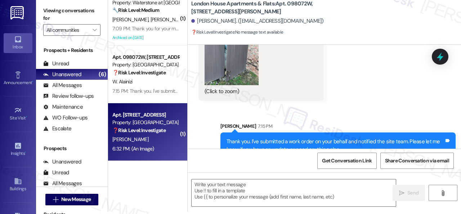
type textarea "Fetching suggested responses. Please feel free to read through the conversation…"
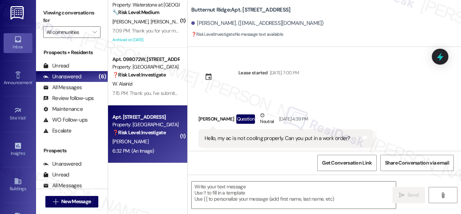
scroll to position [3955, 0]
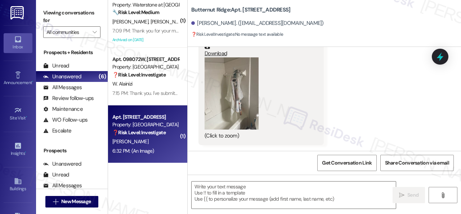
type textarea "Fetching suggested responses. Please feel free to read through the conversation…"
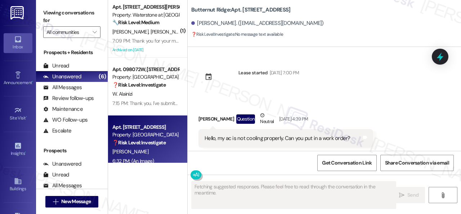
scroll to position [3955, 0]
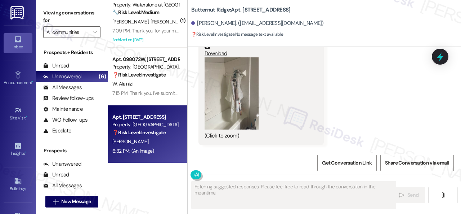
click at [237, 101] on button "Zoom image" at bounding box center [232, 93] width 54 height 72
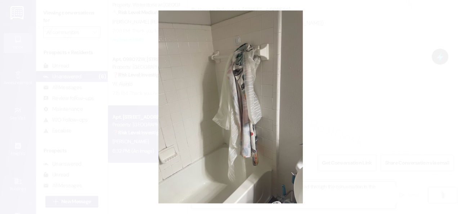
click at [272, 97] on button "Unzoom image" at bounding box center [230, 107] width 461 height 214
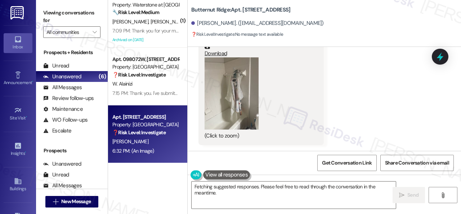
click at [233, 86] on button "Zoom image" at bounding box center [232, 93] width 54 height 72
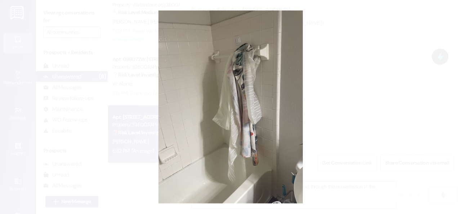
click at [277, 78] on button "Unzoom image" at bounding box center [230, 107] width 461 height 214
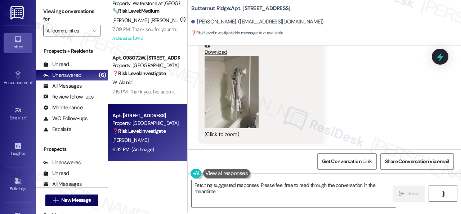
scroll to position [2, 0]
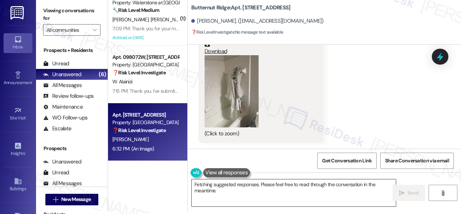
click at [358, 192] on textarea "Hi {{first_name}}, thanks for the photo! I've submitted a work order for the br…" at bounding box center [294, 192] width 204 height 27
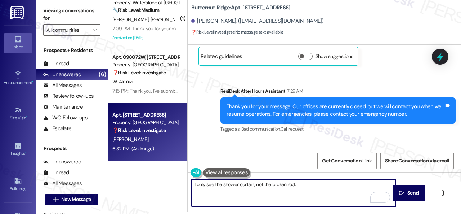
scroll to position [3486, 0]
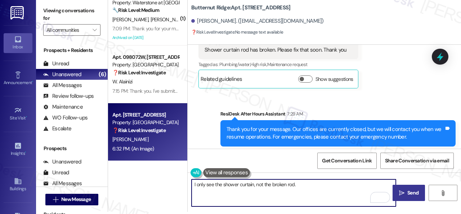
type textarea "I only see the shower curtain, not the broken rod."
click at [404, 188] on button " Send" at bounding box center [409, 192] width 32 height 16
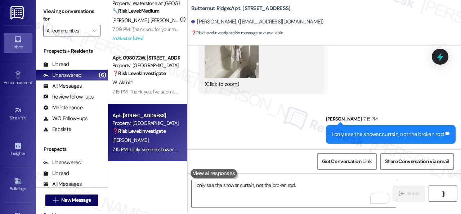
scroll to position [2, 0]
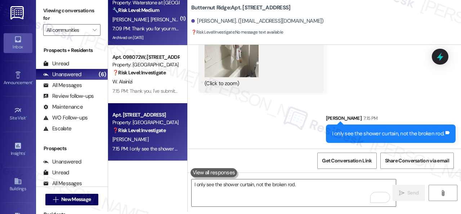
click at [188, 22] on span "[PERSON_NAME]" at bounding box center [206, 19] width 36 height 6
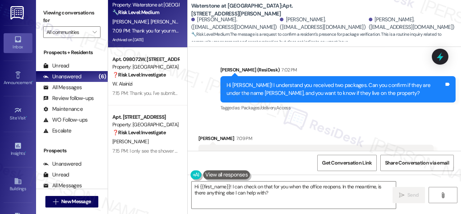
scroll to position [9926, 0]
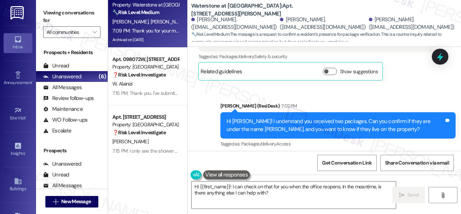
click at [351, 105] on div "Sent via SMS Sarah (ResiDesk) 7:02 PM Hi Carlos! I understand you received two …" at bounding box center [338, 126] width 246 height 58
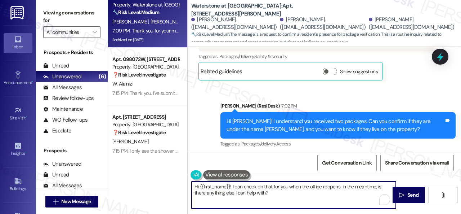
drag, startPoint x: 147, startPoint y: 170, endPoint x: 143, endPoint y: 169, distance: 4.1
click at [143, 169] on div "Apt. 1106, 6855 S Mason Rd Property: Waterstone at Cinco Ranch 🔧 Risk Level: Me…" at bounding box center [284, 107] width 353 height 214
paste textarea "I will forward your inquiry to the site team and get back to you as soon as I r…"
type textarea "I will forward your inquiry to the site team and get back to you as soon as I r…"
click at [407, 198] on span "Send" at bounding box center [412, 195] width 11 height 8
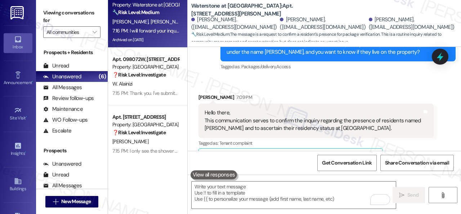
scroll to position [9993, 0]
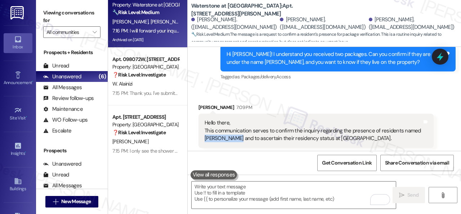
drag, startPoint x: 204, startPoint y: 92, endPoint x: 239, endPoint y: 97, distance: 35.7
click at [239, 119] on div "Hello there, This communication serves to confirm the inquiry regarding the pre…" at bounding box center [313, 130] width 219 height 23
copy div "Mahnoor Rehan"
click at [424, 128] on div "Carlos Crespo 7:09 PM Hello there, This communication serves to confirm the inq…" at bounding box center [315, 182] width 235 height 158
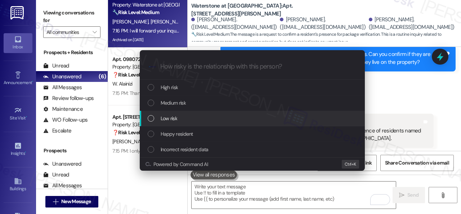
click at [164, 115] on span "Low risk" at bounding box center [169, 118] width 17 height 8
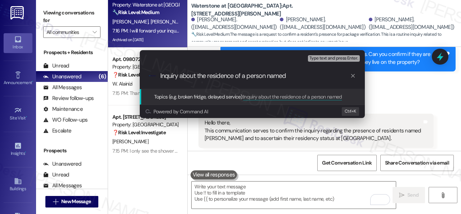
paste input "Mahnoor Rehan"
type input "Inquiry about the residence of a person named Mahnoor Rehan."
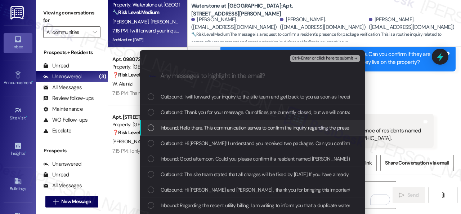
click at [175, 126] on span "Inbound: Hello there, This communication serves to confirm the inquiry regardin…" at bounding box center [366, 128] width 411 height 8
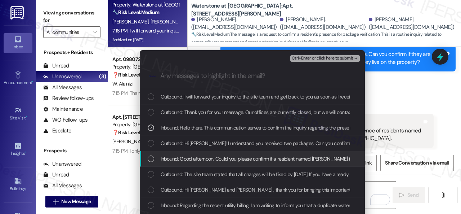
click at [180, 158] on span "Inbound: Good afternoon. Could you please confirm if a resident named Mahnoor R…" at bounding box center [383, 158] width 444 height 8
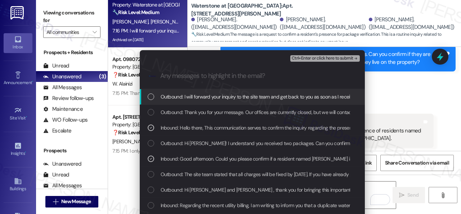
click at [307, 58] on span "Ctrl+Enter or click here to submit" at bounding box center [323, 58] width 62 height 5
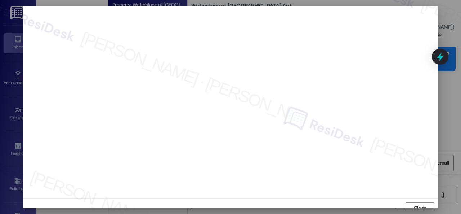
scroll to position [5, 0]
click at [418, 198] on span "Close" at bounding box center [420, 202] width 13 height 8
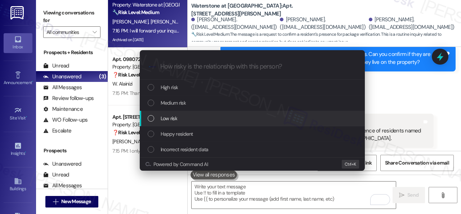
click at [161, 116] on span "Low risk" at bounding box center [169, 118] width 17 height 8
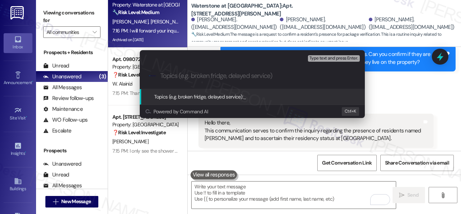
paste input "Inquiry about the residence of a person named Mahnoor Rehan."
type input "Inquiry about the residence of a person named Mahnoor Rehan."
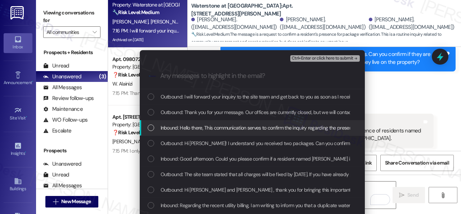
click at [172, 126] on span "Inbound: Hello there, This communication serves to confirm the inquiry regardin…" at bounding box center [366, 128] width 411 height 8
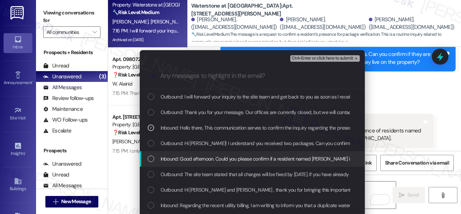
click at [170, 158] on span "Inbound: Good afternoon. Could you please confirm if a resident named Mahnoor R…" at bounding box center [383, 158] width 444 height 8
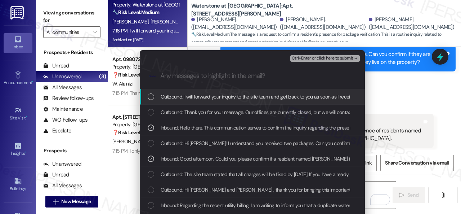
click at [318, 59] on span "Ctrl+Enter or click here to submit" at bounding box center [323, 58] width 62 height 5
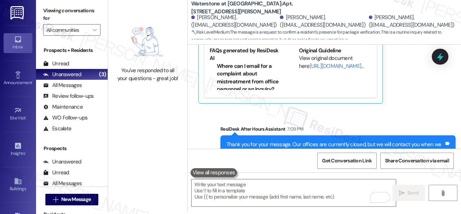
scroll to position [10175, 0]
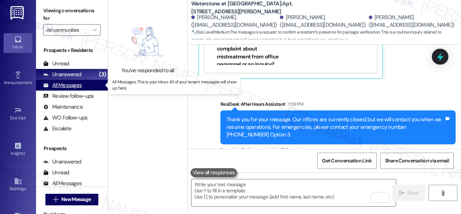
click at [58, 88] on div "All Messages" at bounding box center [62, 85] width 39 height 8
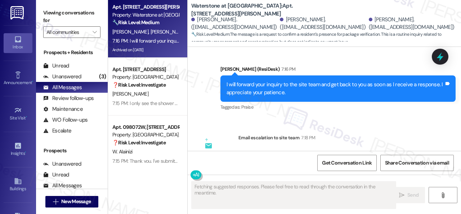
scroll to position [10354, 0]
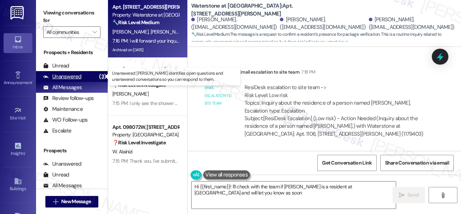
click at [63, 75] on div "Unanswered" at bounding box center [62, 77] width 38 height 8
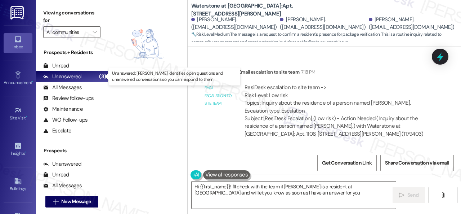
type textarea "Hi {{first_name}}! I'll check with the team if Mahnoor Rehan is a resident at W…"
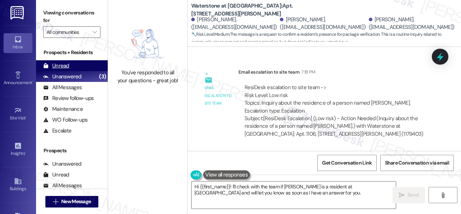
click at [63, 65] on div "Unread" at bounding box center [56, 66] width 26 height 8
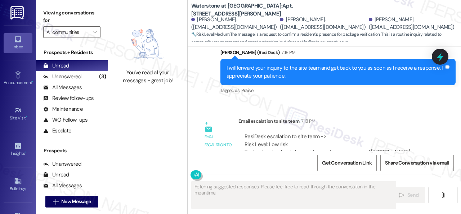
scroll to position [10065, 0]
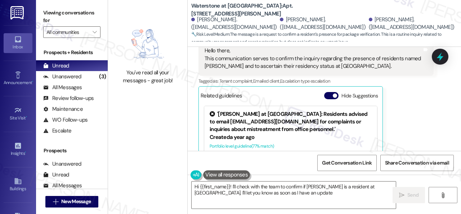
type textarea "Hi {{first_name}}! I'll check with the team to confirm if Mahnoor Rehan is a re…"
click at [97, 35] on span "" at bounding box center [94, 32] width 7 height 12
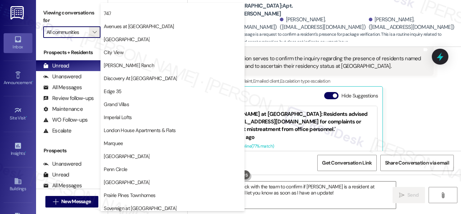
scroll to position [0, 0]
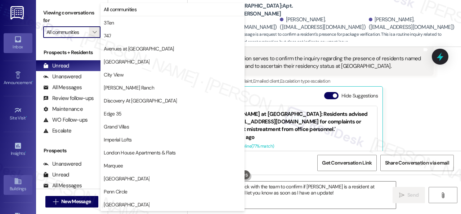
click at [17, 180] on icon at bounding box center [18, 181] width 8 height 8
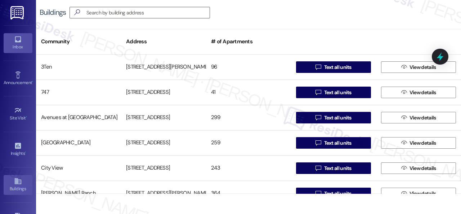
click at [20, 42] on icon at bounding box center [18, 39] width 8 height 8
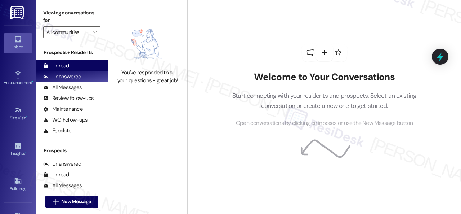
click at [65, 66] on div "Unread" at bounding box center [56, 66] width 26 height 8
